Goal: Task Accomplishment & Management: Use online tool/utility

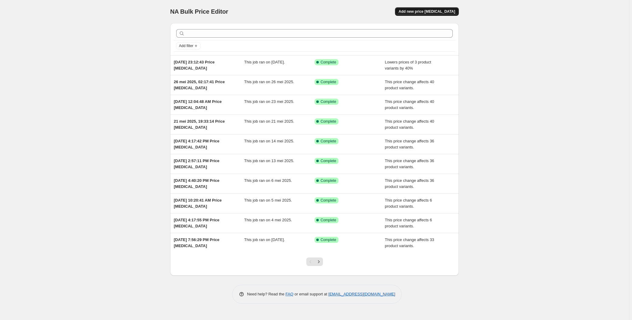
click at [435, 9] on button "Add new price change job" at bounding box center [427, 11] width 64 height 9
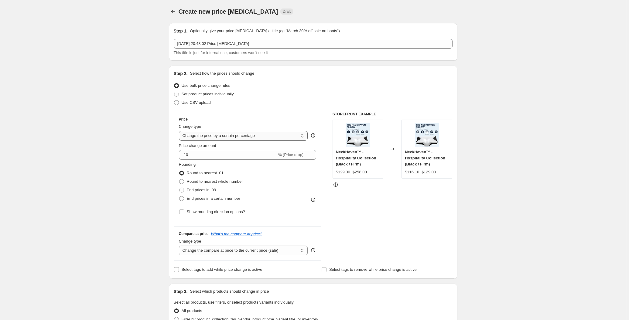
click at [229, 134] on select "Change the price to a certain amount Change the price by a certain amount Chang…" at bounding box center [243, 136] width 129 height 10
select select "no_change"
click at [180, 131] on select "Change the price to a certain amount Change the price by a certain amount Chang…" at bounding box center [243, 136] width 129 height 10
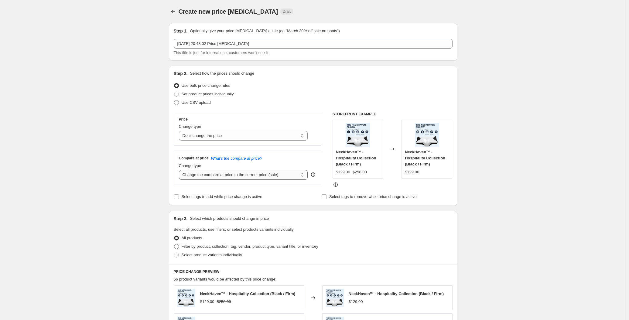
click at [217, 173] on select "Change the compare at price to the current price (sale) Change the compare at p…" at bounding box center [243, 175] width 129 height 10
select select "pp"
click at [180, 170] on select "Change the compare at price to the current price (sale) Change the compare at p…" at bounding box center [243, 175] width 129 height 10
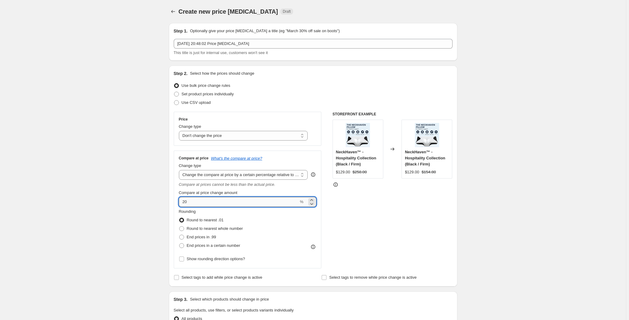
drag, startPoint x: 228, startPoint y: 205, endPoint x: 189, endPoint y: 203, distance: 38.7
click at [186, 203] on input "20" at bounding box center [239, 202] width 120 height 10
click at [191, 203] on input "20" at bounding box center [239, 202] width 120 height 10
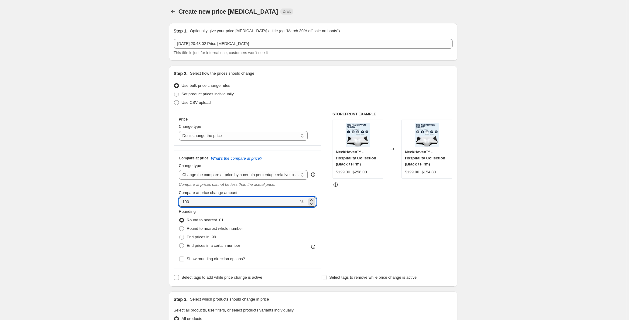
type input "100"
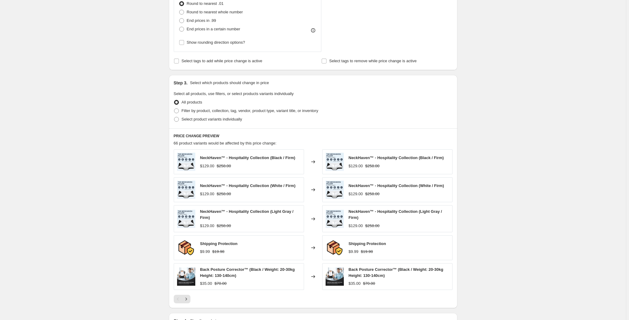
scroll to position [221, 0]
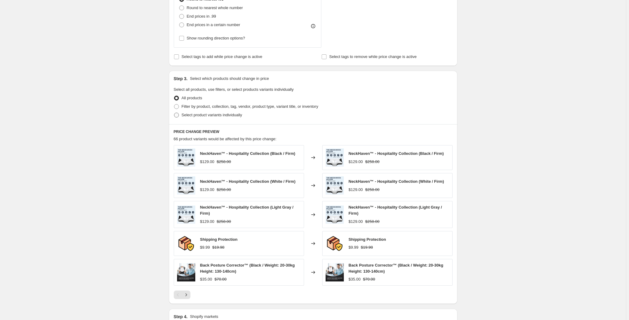
click at [195, 117] on span "Select product variants individually" at bounding box center [212, 115] width 60 height 5
click at [174, 113] on input "Select product variants individually" at bounding box center [174, 113] width 0 height 0
radio input "true"
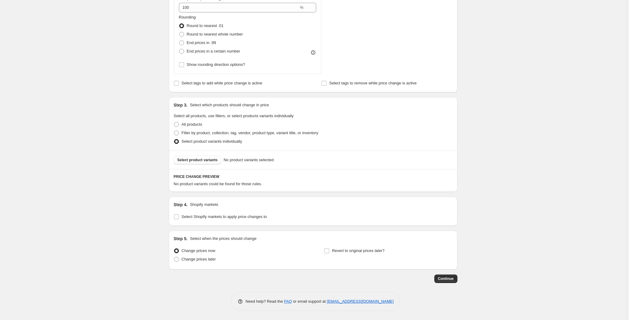
scroll to position [194, 0]
click at [201, 165] on div "Select product variants No product variants selected" at bounding box center [313, 161] width 289 height 19
click at [204, 163] on button "Select product variants" at bounding box center [198, 161] width 48 height 9
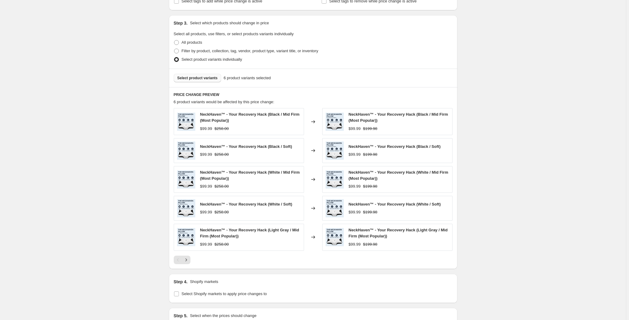
scroll to position [351, 0]
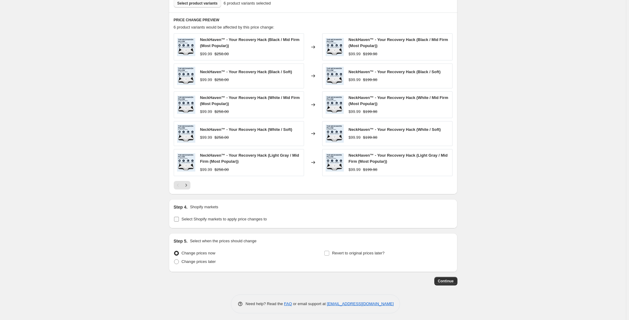
click at [239, 219] on span "Select Shopify markets to apply price changes to" at bounding box center [224, 219] width 85 height 5
click at [179, 219] on input "Select Shopify markets to apply price changes to" at bounding box center [176, 219] width 5 height 5
checkbox input "true"
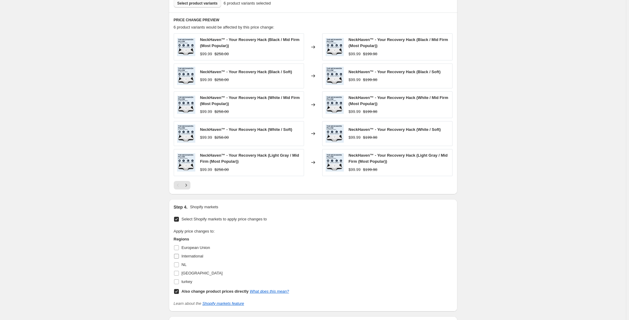
click at [188, 259] on label "International" at bounding box center [189, 256] width 30 height 9
click at [179, 259] on input "International" at bounding box center [176, 256] width 5 height 5
checkbox input "true"
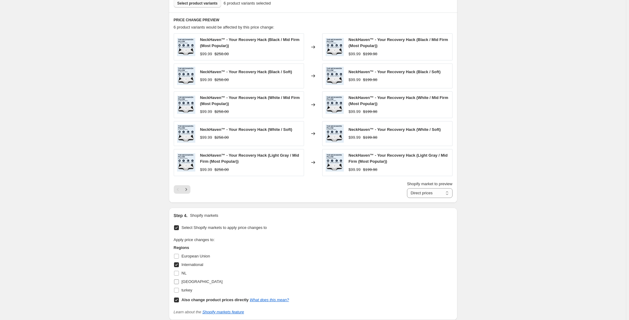
click at [184, 280] on span "USA" at bounding box center [202, 282] width 41 height 5
click at [179, 280] on input "USA" at bounding box center [176, 282] width 5 height 5
checkbox input "true"
click at [187, 290] on span "turkey" at bounding box center [187, 290] width 11 height 5
click at [179, 290] on input "turkey" at bounding box center [176, 290] width 5 height 5
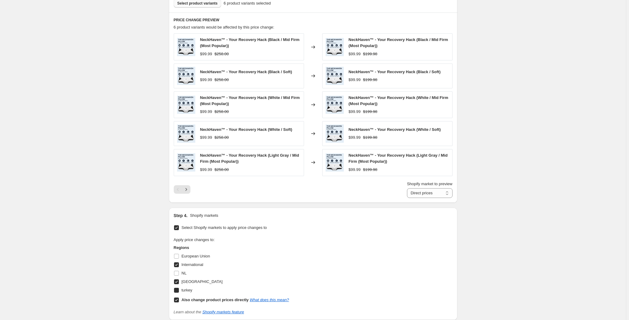
checkbox input "true"
click at [179, 271] on span at bounding box center [176, 273] width 5 height 5
click at [179, 271] on input "NL" at bounding box center [176, 273] width 5 height 5
checkbox input "true"
click at [185, 256] on span "European Union" at bounding box center [196, 256] width 29 height 5
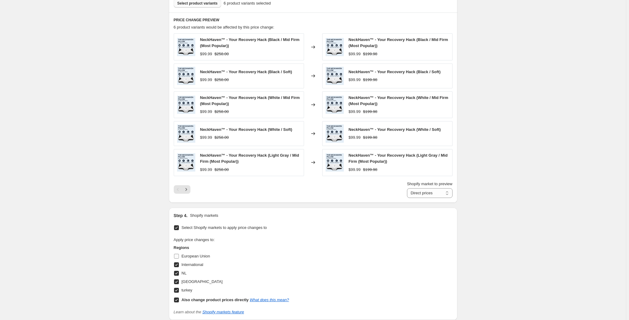
click at [179, 256] on input "European Union" at bounding box center [176, 256] width 5 height 5
checkbox input "true"
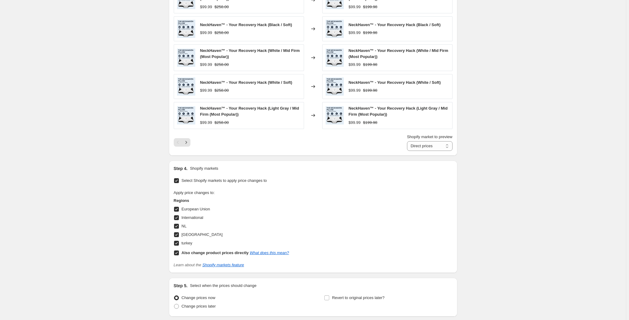
scroll to position [443, 0]
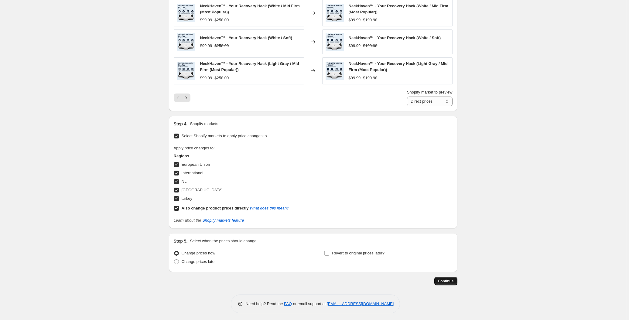
click at [449, 277] on button "Continue" at bounding box center [446, 281] width 23 height 9
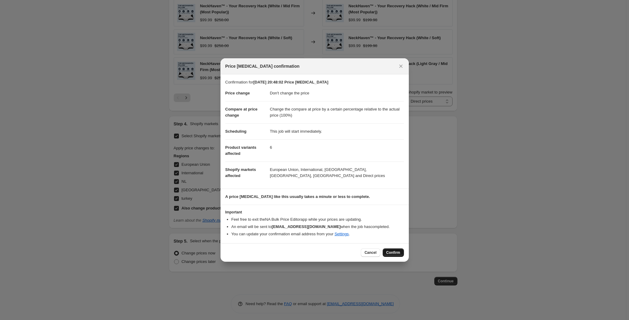
click at [395, 251] on span "Confirm" at bounding box center [394, 252] width 14 height 5
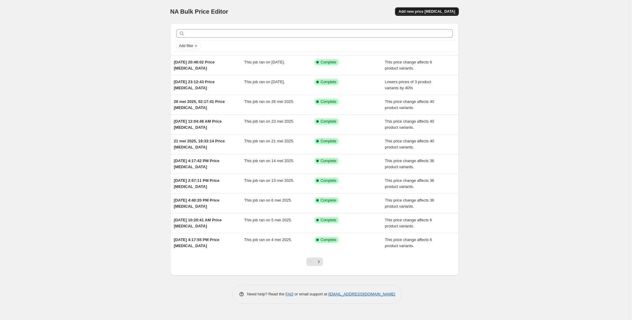
click at [427, 10] on span "Add new price change job" at bounding box center [427, 11] width 57 height 5
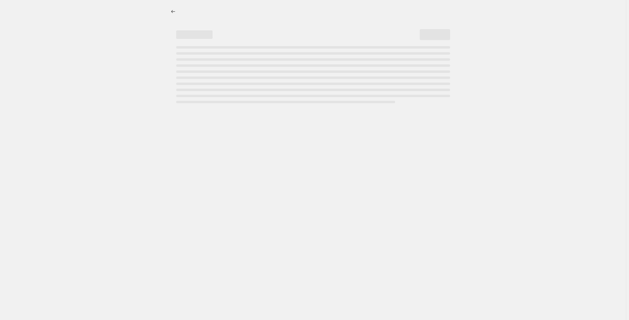
select select "percentage"
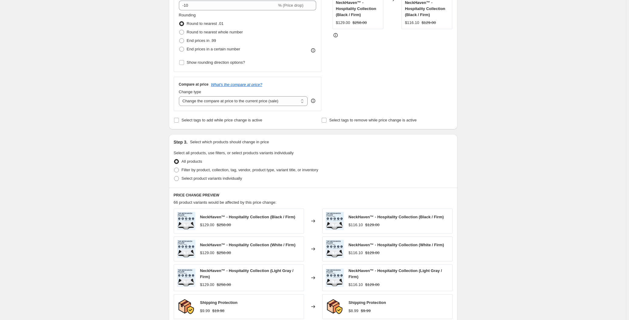
scroll to position [249, 0]
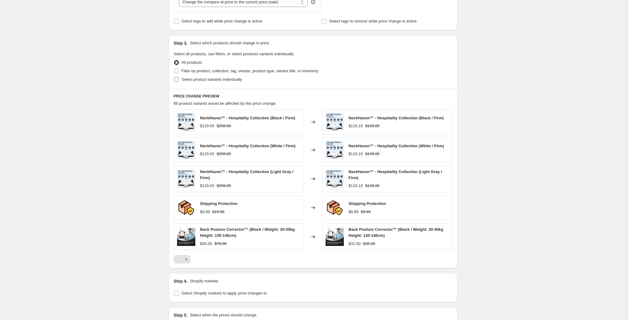
click at [208, 82] on span "Select product variants individually" at bounding box center [212, 80] width 60 height 6
click at [174, 77] on input "Select product variants individually" at bounding box center [174, 77] width 0 height 0
radio input "true"
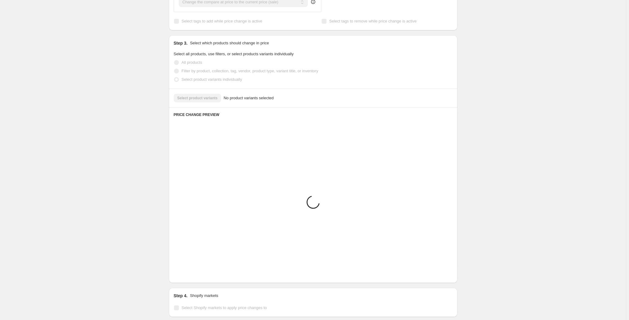
scroll to position [185, 0]
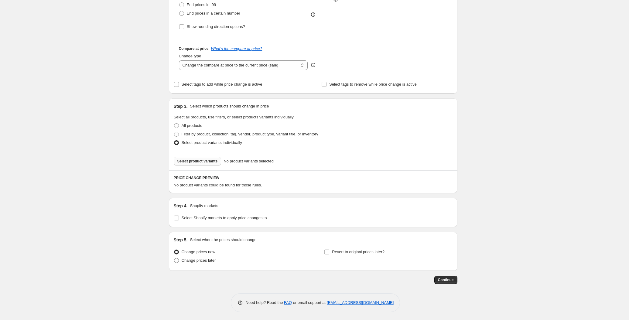
click at [208, 159] on span "Select product variants" at bounding box center [197, 161] width 40 height 5
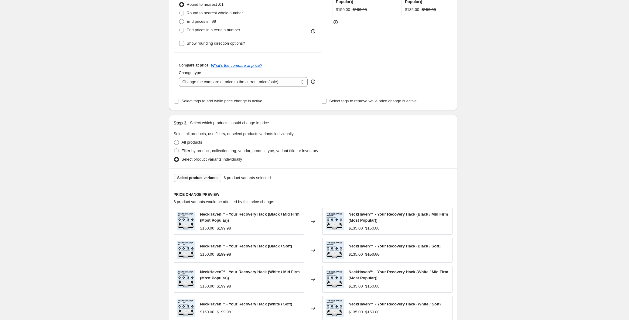
scroll to position [75, 0]
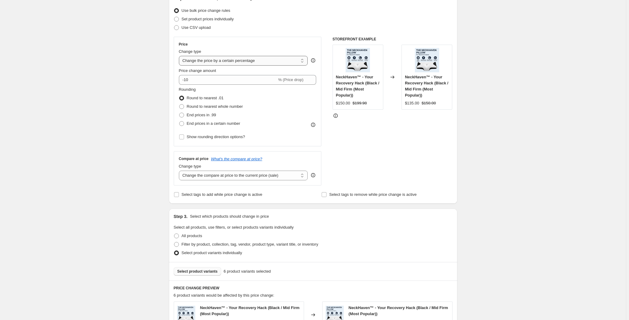
click at [211, 61] on select "Change the price to a certain amount Change the price by a certain amount Chang…" at bounding box center [243, 61] width 129 height 10
click at [142, 69] on div "Create new price change job. This page is ready Create new price change job Dra…" at bounding box center [313, 258] width 626 height 666
drag, startPoint x: 204, startPoint y: 80, endPoint x: 164, endPoint y: 81, distance: 39.8
click at [164, 81] on div "Create new price change job. This page is ready Create new price change job Dra…" at bounding box center [313, 258] width 303 height 666
type input "10"
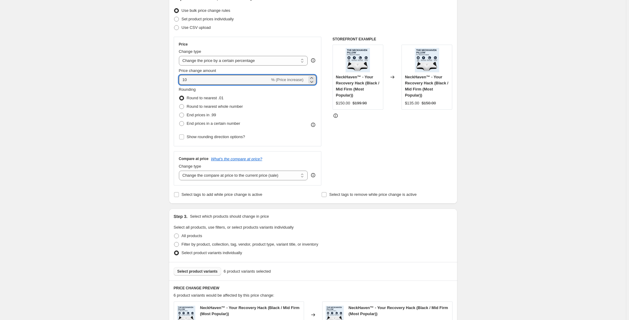
click at [103, 90] on div "Create new price change job. This page is ready Create new price change job Dra…" at bounding box center [313, 258] width 626 height 666
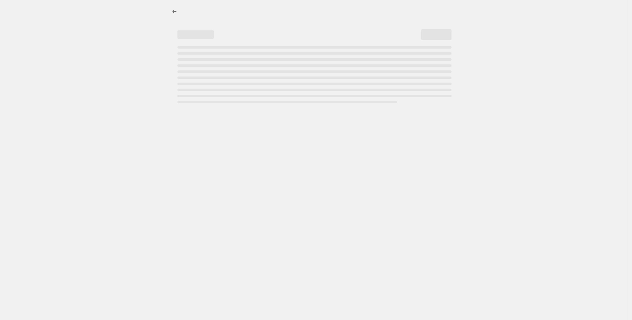
select select "percentage"
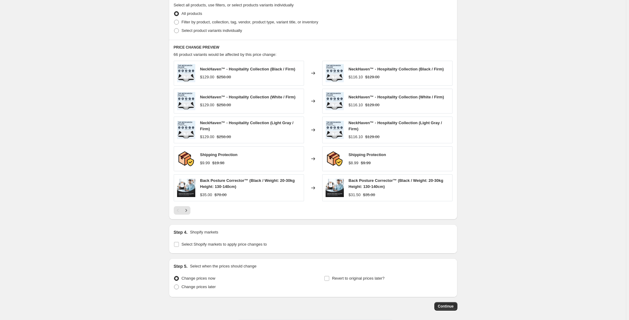
scroll to position [295, 0]
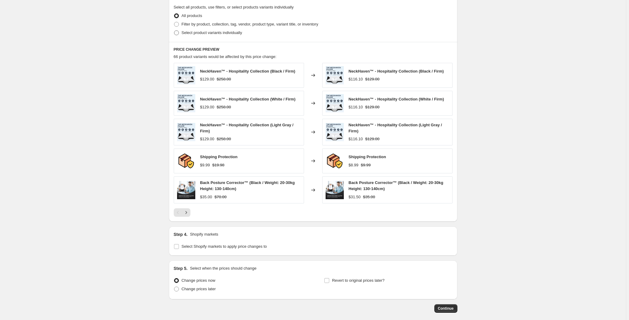
click at [189, 30] on span "Select product variants individually" at bounding box center [212, 33] width 60 height 6
click at [174, 30] on input "Select product variants individually" at bounding box center [174, 30] width 0 height 0
radio input "true"
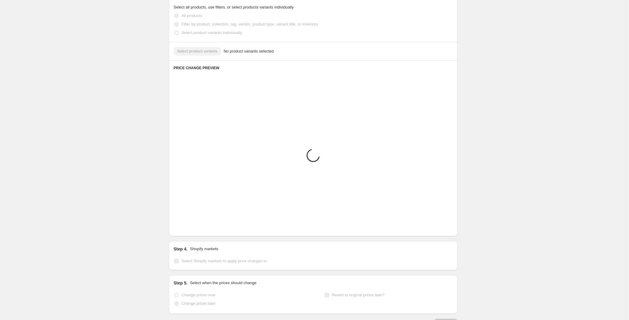
scroll to position [185, 0]
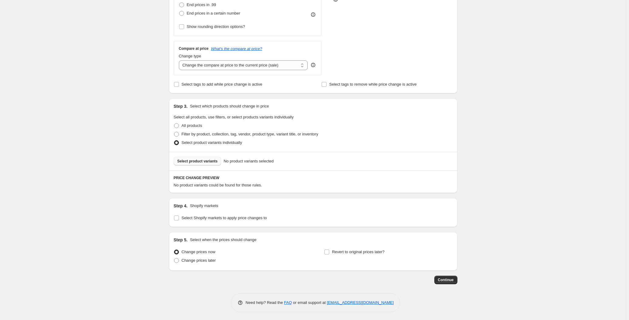
click at [208, 160] on span "Select product variants" at bounding box center [197, 161] width 40 height 5
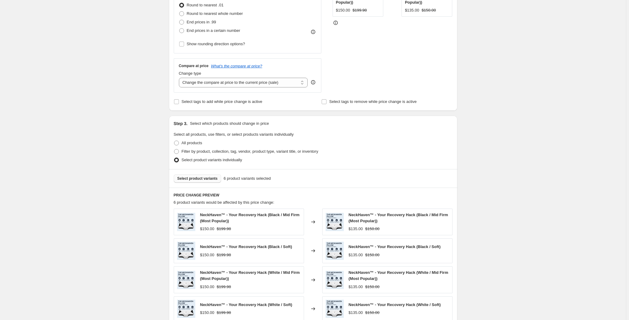
scroll to position [47, 0]
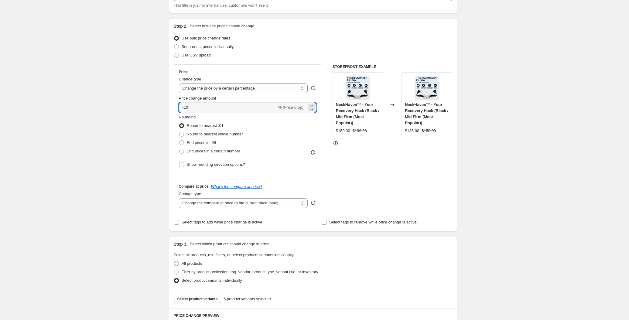
drag, startPoint x: 200, startPoint y: 108, endPoint x: 167, endPoint y: 104, distance: 33.0
click at [167, 104] on div "Step 1. Optionally give your price change job a title (eg "March 30% off sale o…" at bounding box center [311, 276] width 294 height 610
type input "10"
click at [126, 102] on div "Create new price change job. This page is ready Create new price change job Dra…" at bounding box center [313, 286] width 626 height 666
click at [212, 202] on select "Change the compare at price to the current price (sale) Change the compare at p…" at bounding box center [243, 203] width 129 height 10
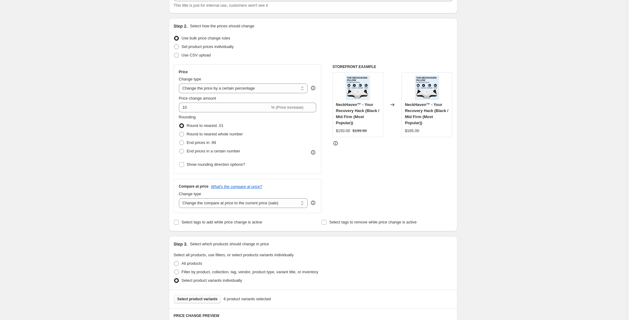
select select "pp"
click at [180, 198] on select "Change the compare at price to the current price (sale) Change the compare at p…" at bounding box center [243, 203] width 129 height 10
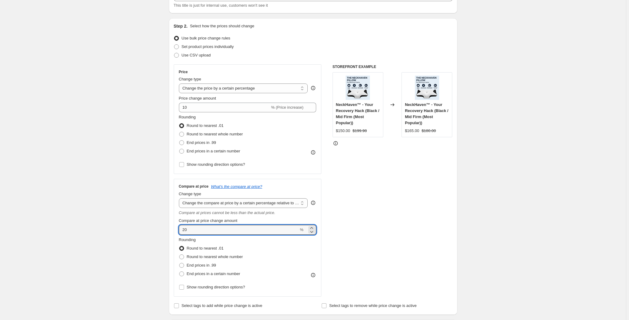
drag, startPoint x: 208, startPoint y: 231, endPoint x: 163, endPoint y: 228, distance: 44.5
type input "100"
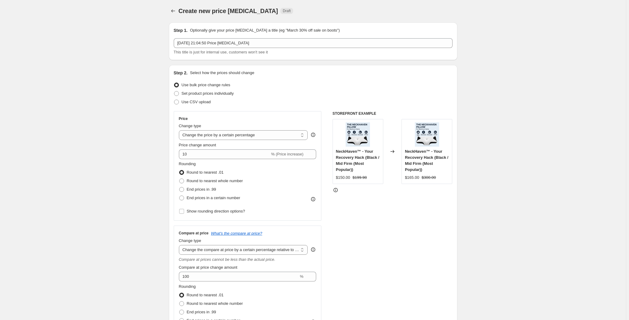
scroll to position [0, 0]
click at [242, 134] on select "Change the price to a certain amount Change the price by a certain amount Chang…" at bounding box center [243, 136] width 129 height 10
select select "by"
click at [180, 131] on select "Change the price to a certain amount Change the price by a certain amount Chang…" at bounding box center [243, 136] width 129 height 10
drag, startPoint x: 215, startPoint y: 159, endPoint x: 182, endPoint y: 160, distance: 33.7
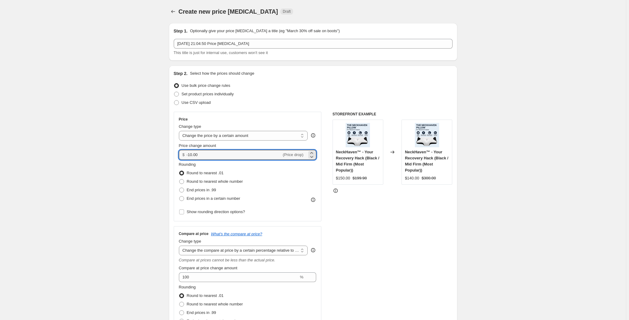
click at [182, 160] on div "Price Change type Change the price to a certain amount Change the price by a ce…" at bounding box center [248, 166] width 138 height 99
type input "10.00"
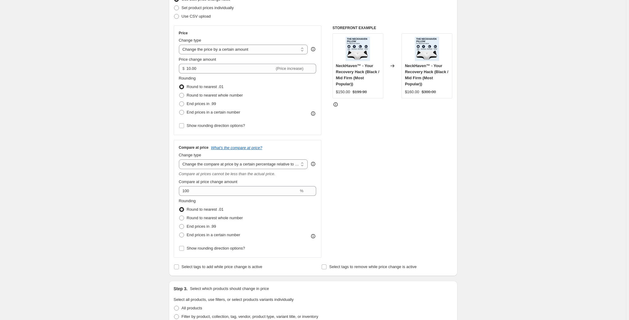
scroll to position [427, 0]
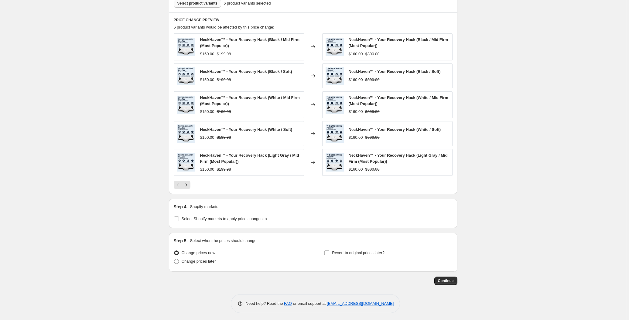
click at [455, 280] on button "Continue" at bounding box center [446, 281] width 23 height 9
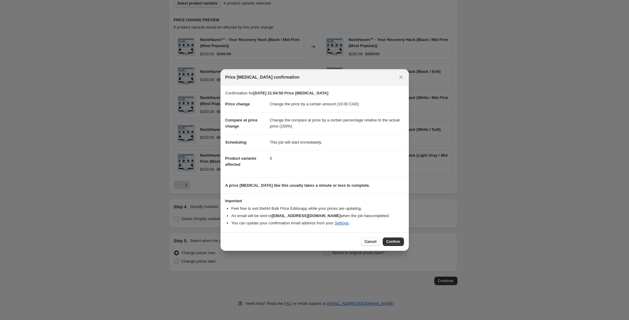
click at [369, 243] on span "Cancel" at bounding box center [371, 241] width 12 height 5
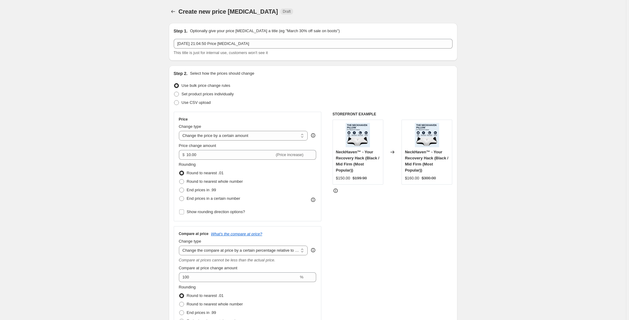
scroll to position [427, 0]
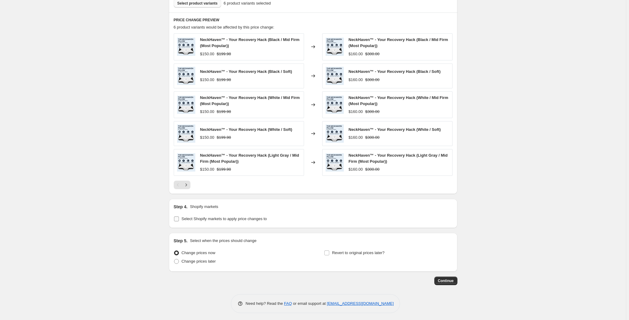
click at [192, 219] on span "Select Shopify markets to apply price changes to" at bounding box center [224, 219] width 85 height 5
click at [179, 219] on input "Select Shopify markets to apply price changes to" at bounding box center [176, 219] width 5 height 5
checkbox input "true"
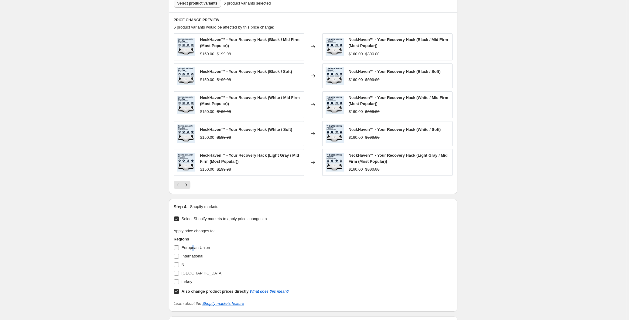
click at [194, 246] on span "European Union" at bounding box center [196, 248] width 29 height 5
click at [190, 254] on span "International" at bounding box center [193, 256] width 22 height 5
click at [179, 254] on input "International" at bounding box center [176, 256] width 5 height 5
checkbox input "true"
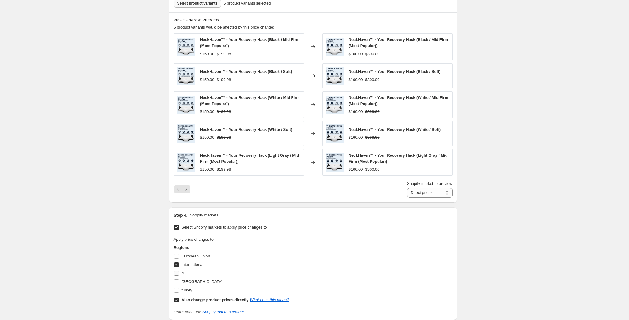
click at [181, 271] on label "NL" at bounding box center [180, 273] width 13 height 9
click at [179, 271] on input "NL" at bounding box center [176, 273] width 5 height 5
checkbox input "true"
click at [184, 283] on span "USA" at bounding box center [202, 282] width 41 height 6
click at [179, 283] on input "USA" at bounding box center [176, 282] width 5 height 5
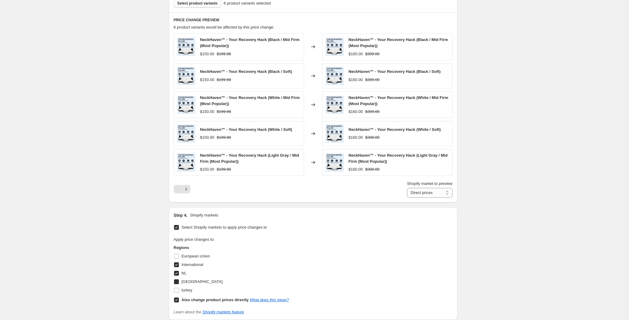
checkbox input "true"
click at [184, 289] on span "turkey" at bounding box center [187, 290] width 11 height 5
click at [179, 289] on input "turkey" at bounding box center [176, 290] width 5 height 5
checkbox input "true"
click at [192, 256] on span "European Union" at bounding box center [196, 256] width 29 height 5
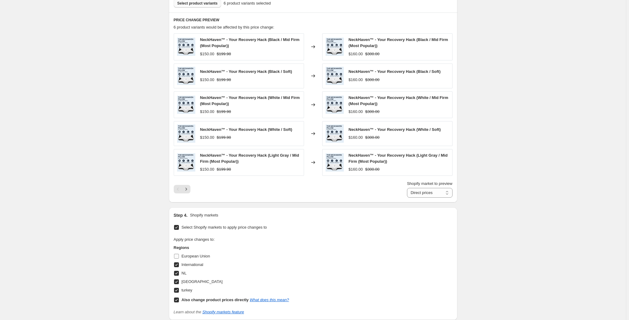
click at [179, 256] on input "European Union" at bounding box center [176, 256] width 5 height 5
checkbox input "true"
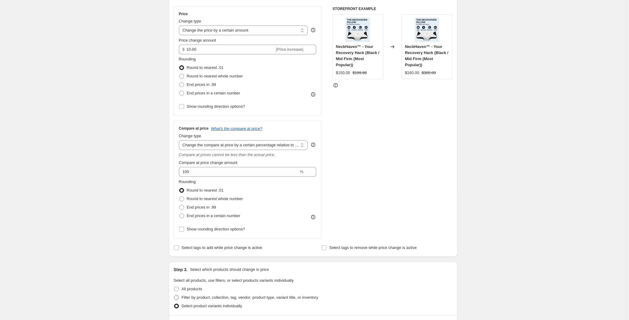
scroll to position [95, 0]
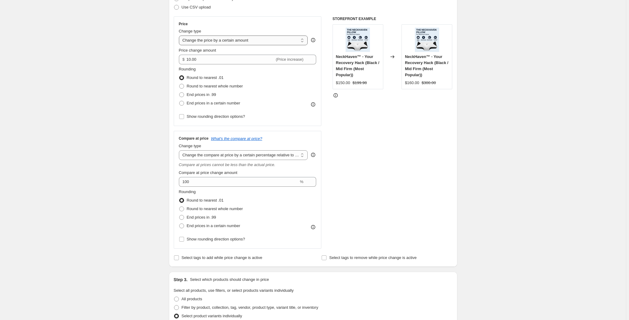
click at [214, 40] on select "Change the price to a certain amount Change the price by a certain amount Chang…" at bounding box center [243, 41] width 129 height 10
click at [119, 77] on div "Create new price change job. This page is ready Create new price change job Dra…" at bounding box center [313, 325] width 626 height 841
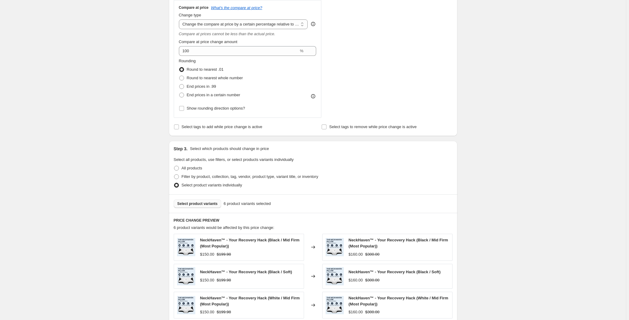
scroll to position [519, 0]
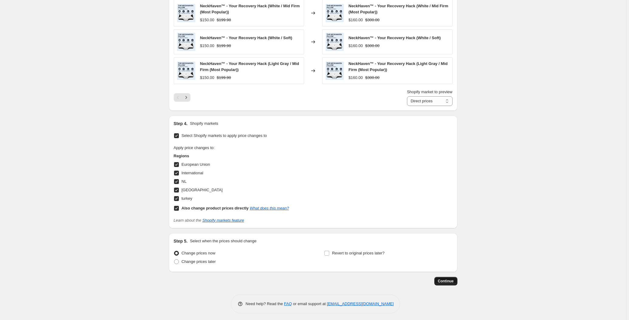
click at [449, 281] on span "Continue" at bounding box center [446, 281] width 16 height 5
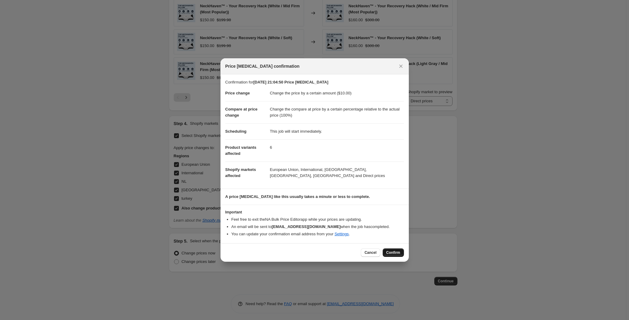
click at [391, 253] on span "Confirm" at bounding box center [394, 252] width 14 height 5
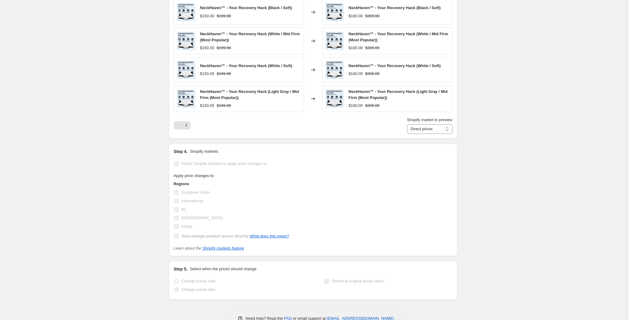
scroll to position [535, 0]
